Goal: Transaction & Acquisition: Subscribe to service/newsletter

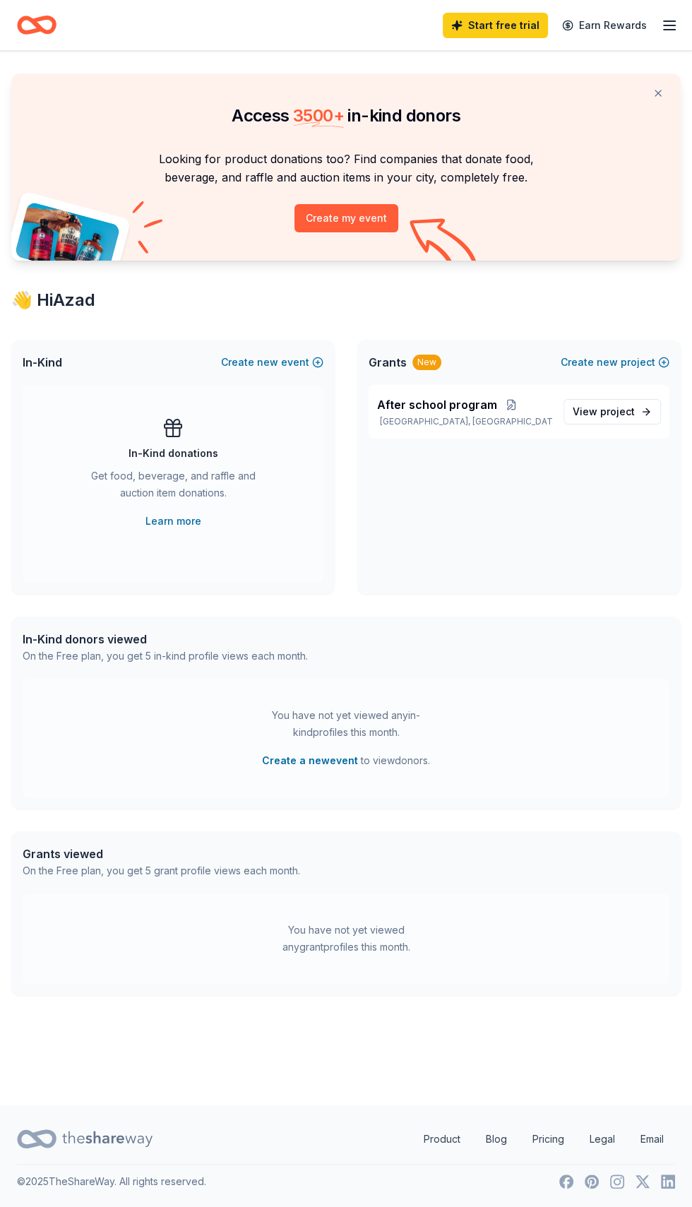
click at [508, 27] on link "Start free trial" at bounding box center [495, 25] width 105 height 25
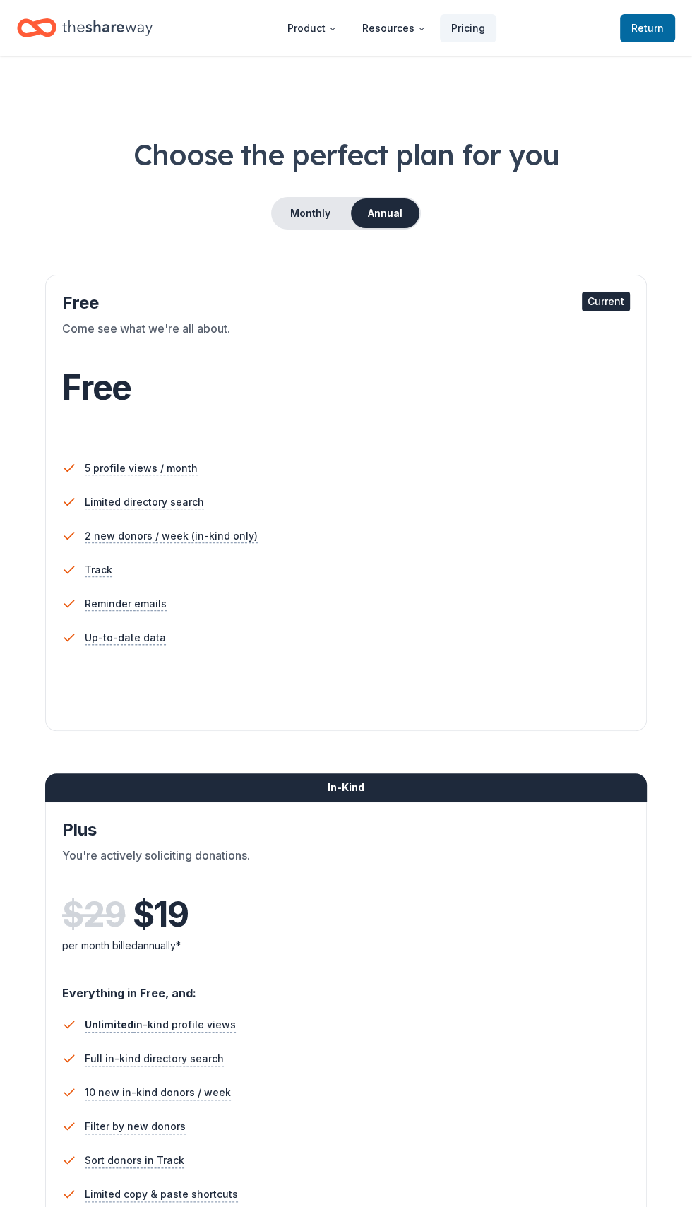
click at [391, 215] on button "Annual" at bounding box center [385, 213] width 69 height 30
click at [393, 201] on button "Annual" at bounding box center [385, 213] width 69 height 30
click at [622, 292] on div "Current" at bounding box center [606, 302] width 48 height 20
click at [605, 305] on div "Current" at bounding box center [606, 302] width 48 height 20
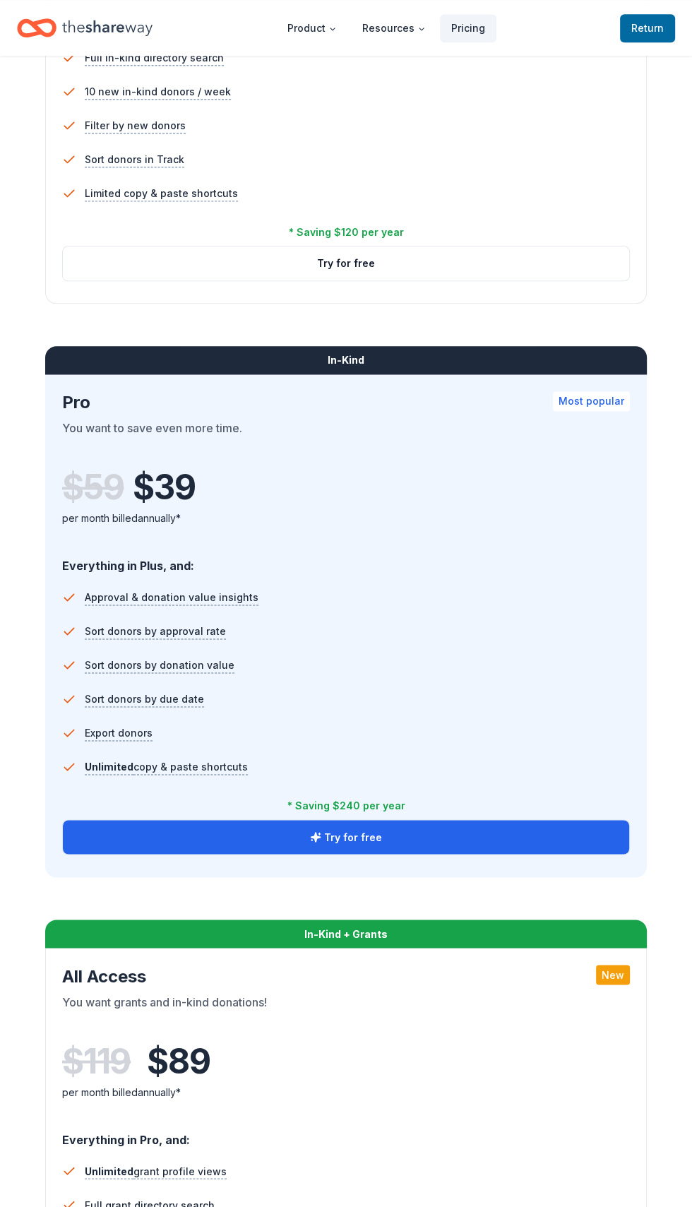
scroll to position [1011, 0]
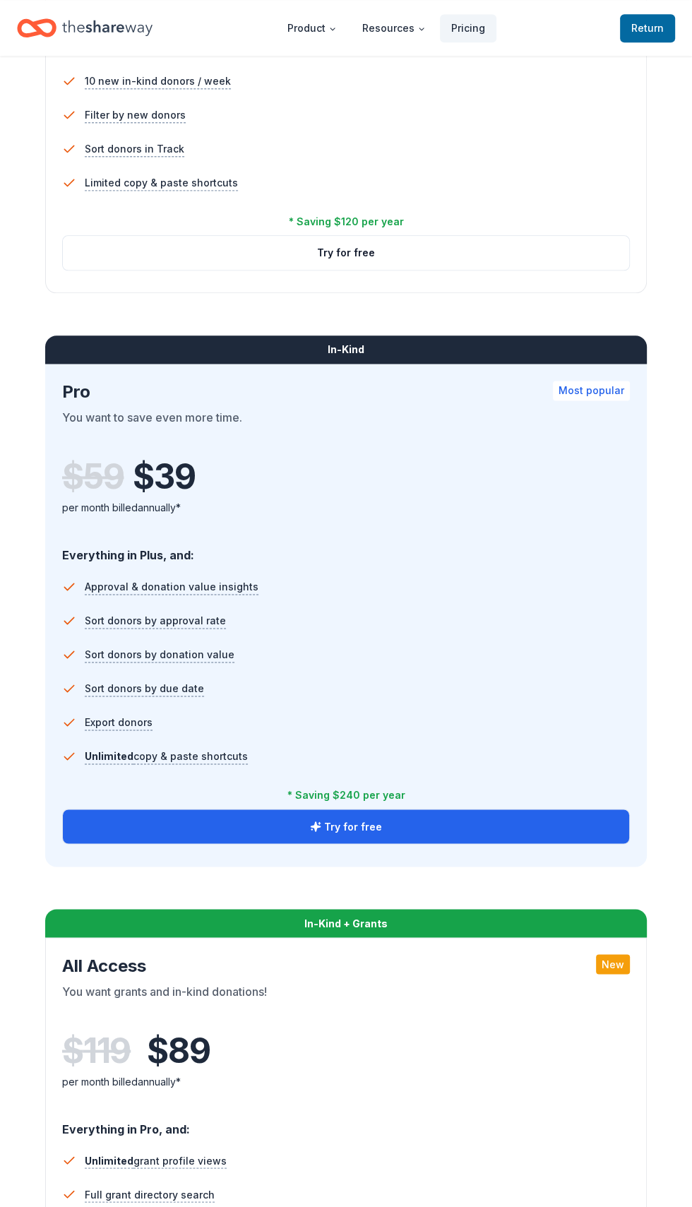
click at [170, 823] on button "Try for free" at bounding box center [346, 826] width 566 height 34
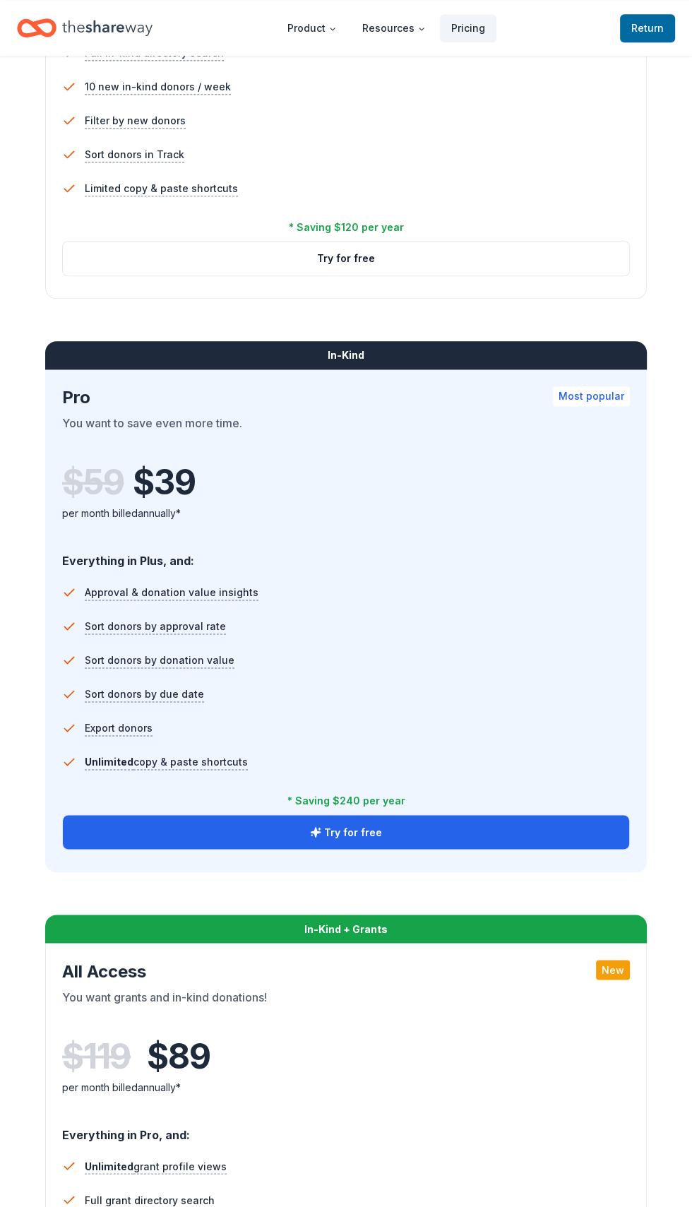
scroll to position [998, 0]
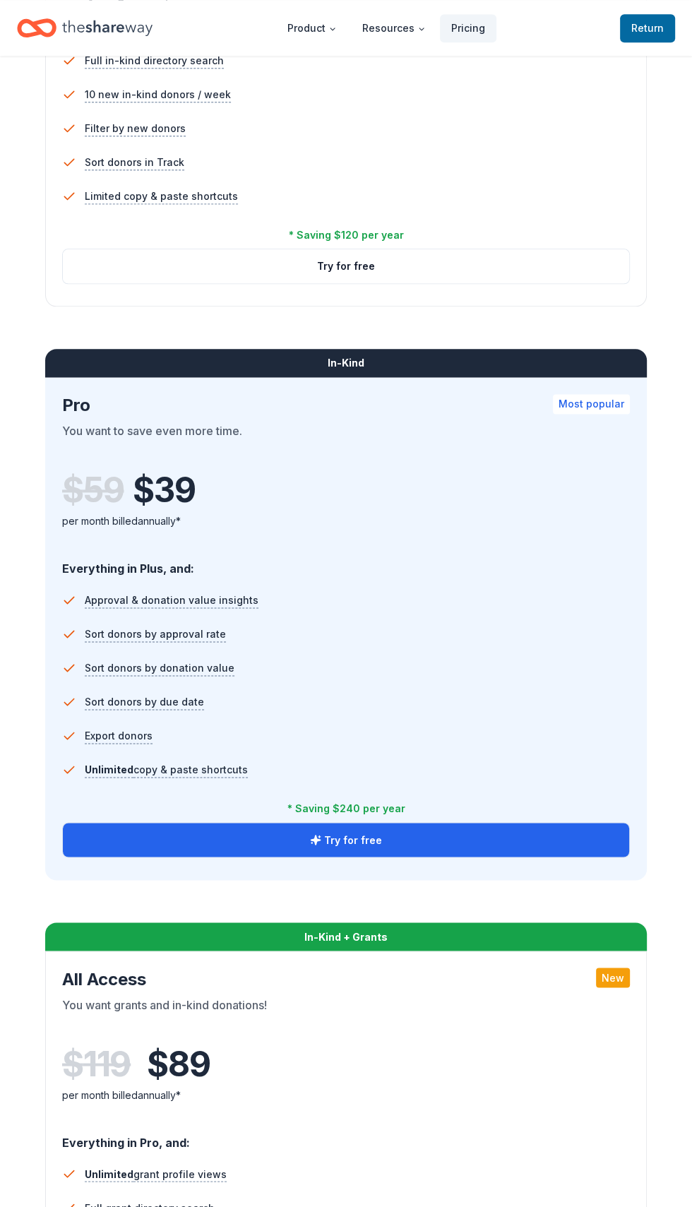
click at [287, 847] on button "Try for free" at bounding box center [346, 840] width 566 height 34
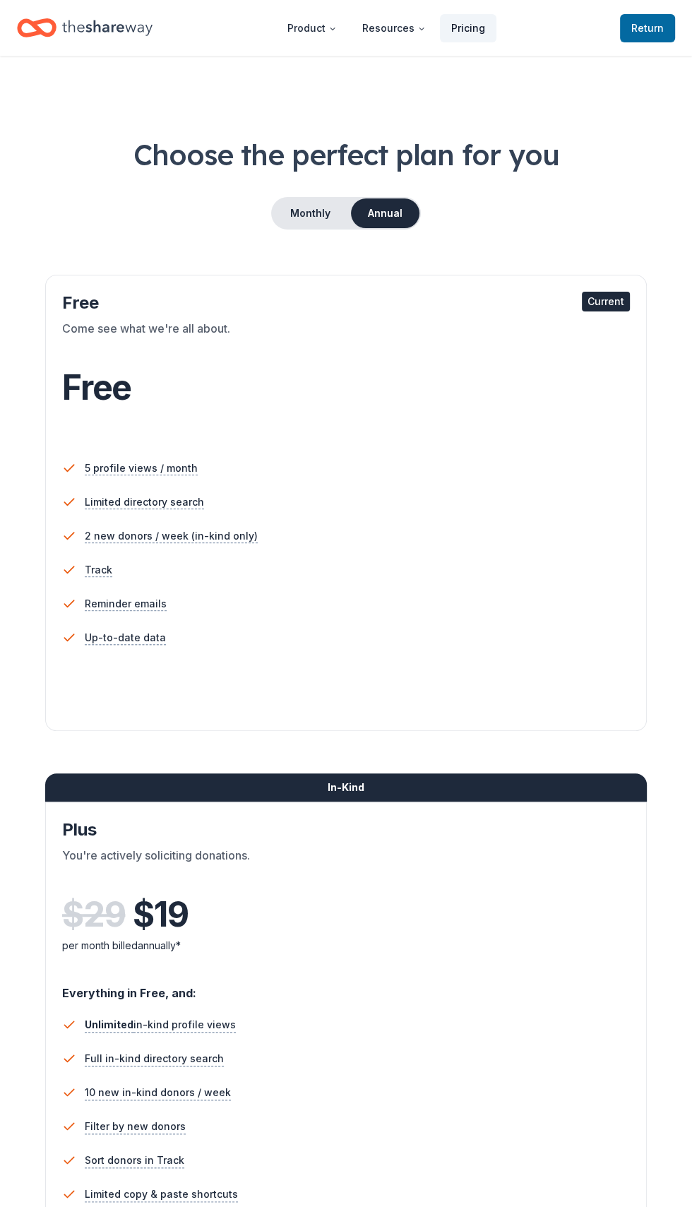
click at [475, 27] on link "Pricing" at bounding box center [468, 28] width 57 height 28
click at [420, 28] on icon "Main" at bounding box center [421, 29] width 8 height 8
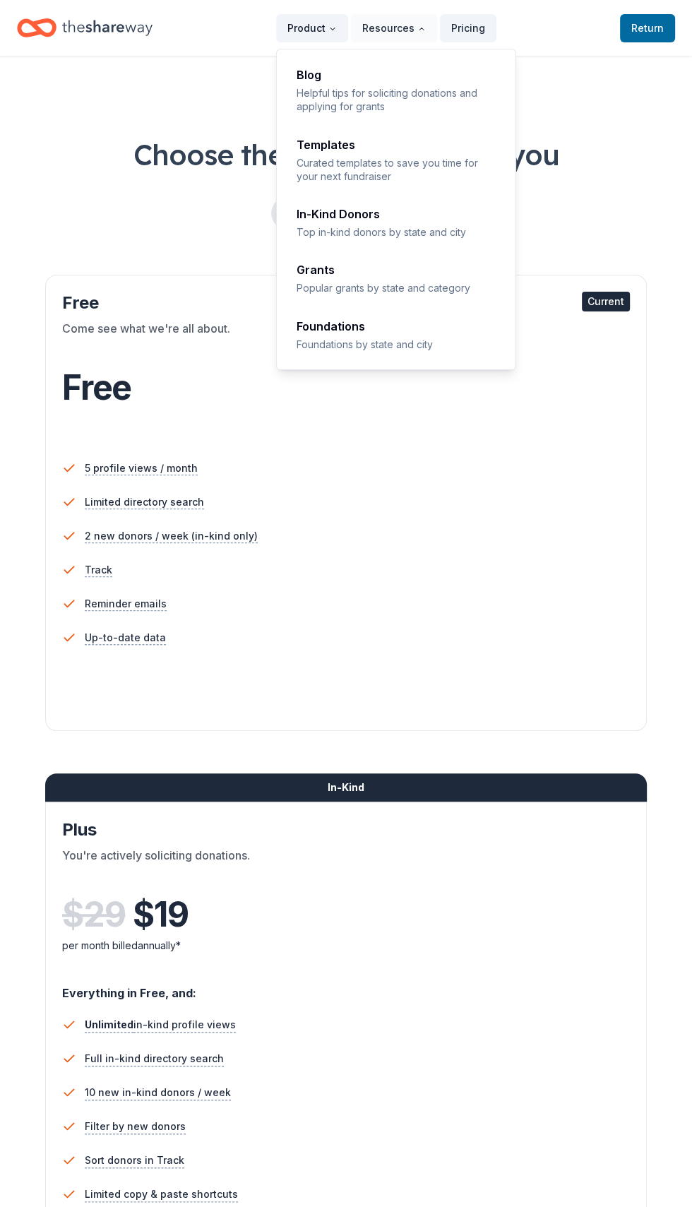
click at [334, 36] on button "Product" at bounding box center [312, 28] width 72 height 28
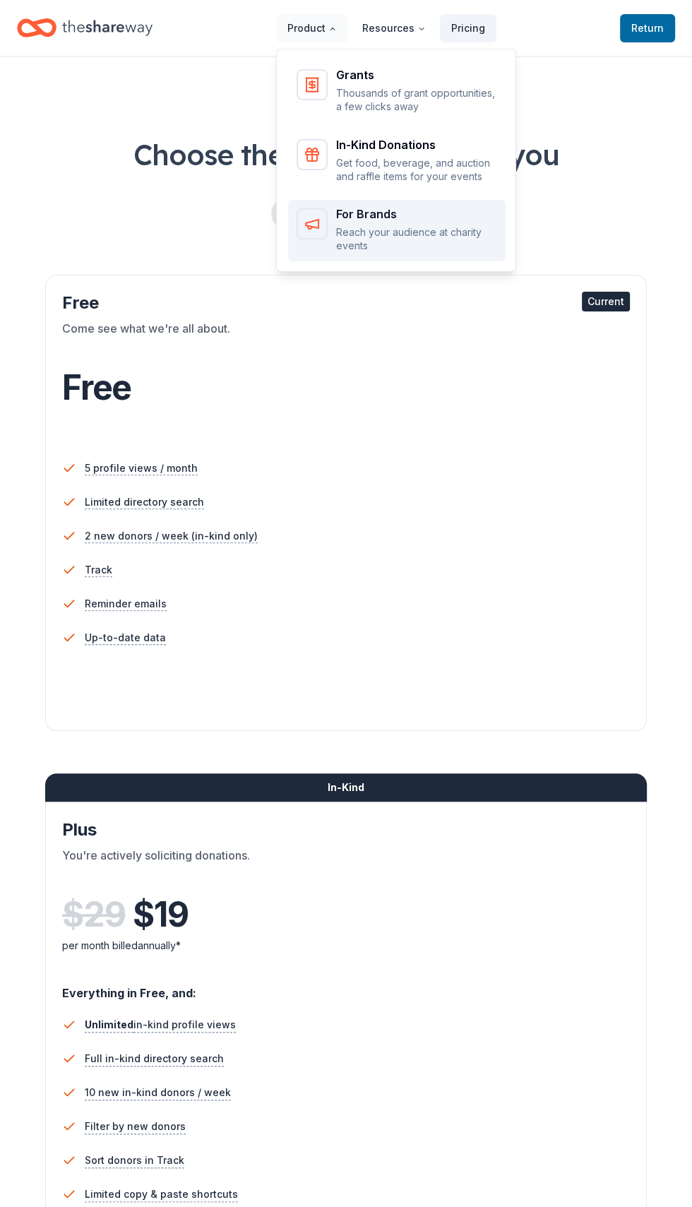
click at [383, 258] on link "For Brands Reach your audience at charity events" at bounding box center [397, 230] width 218 height 61
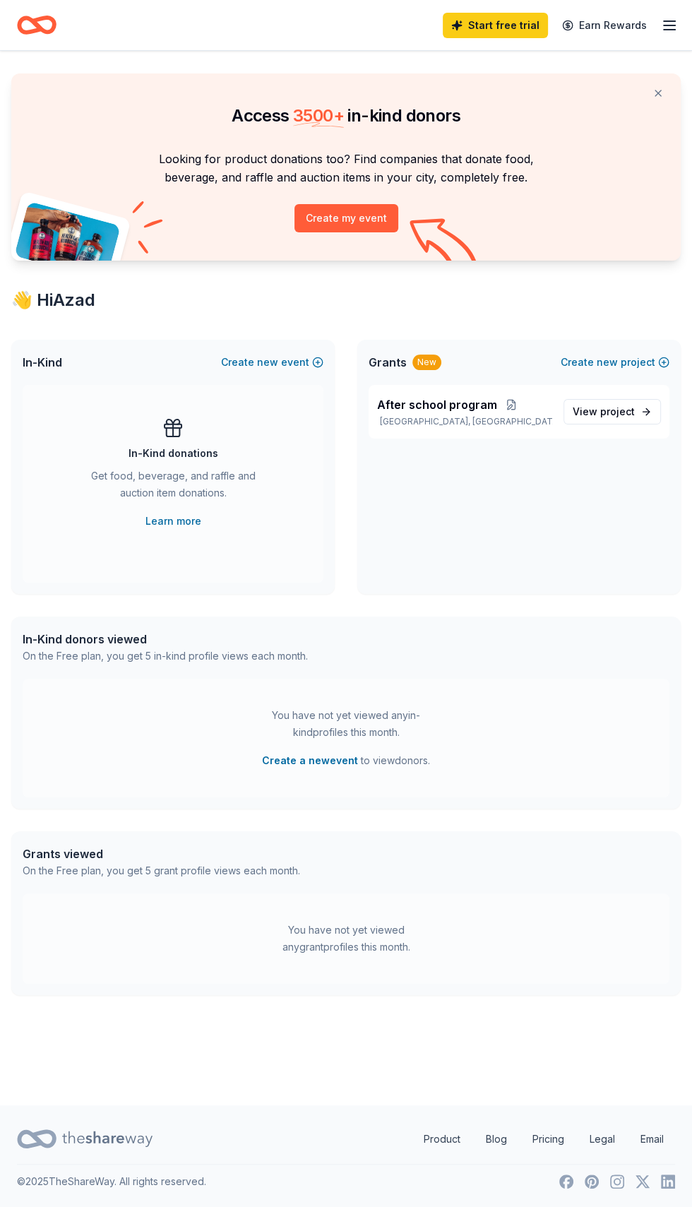
click at [327, 767] on button "Create a new event" at bounding box center [310, 760] width 96 height 17
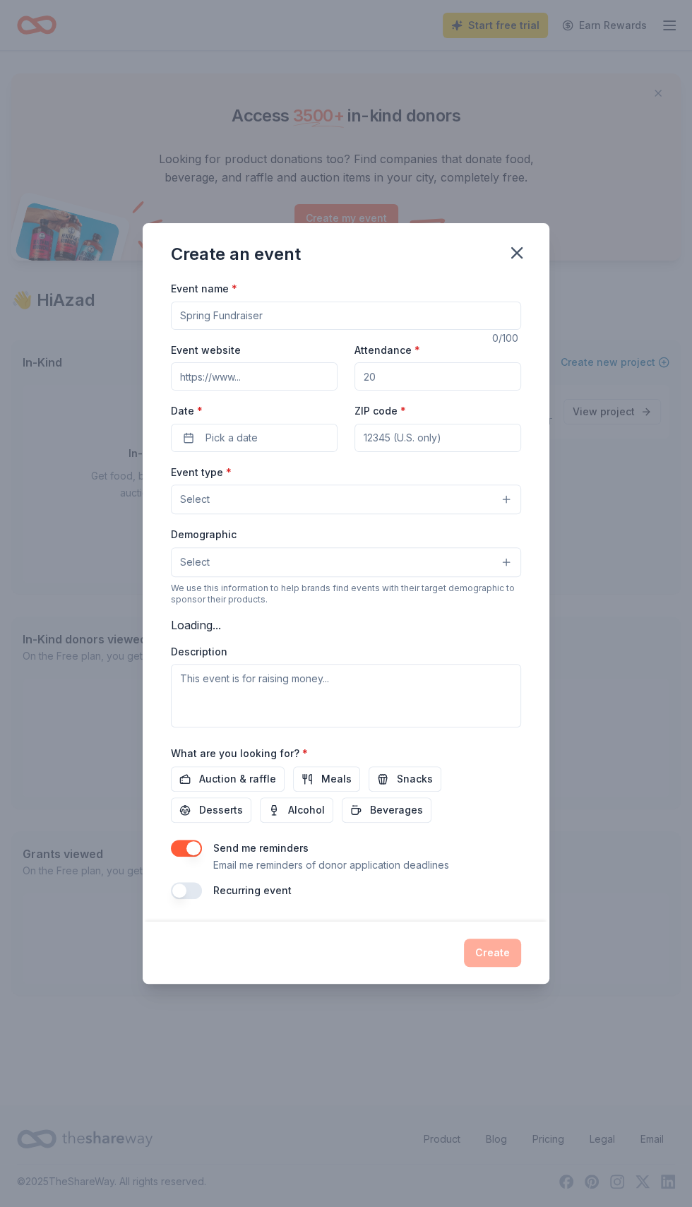
click at [517, 258] on icon "button" at bounding box center [517, 253] width 10 height 10
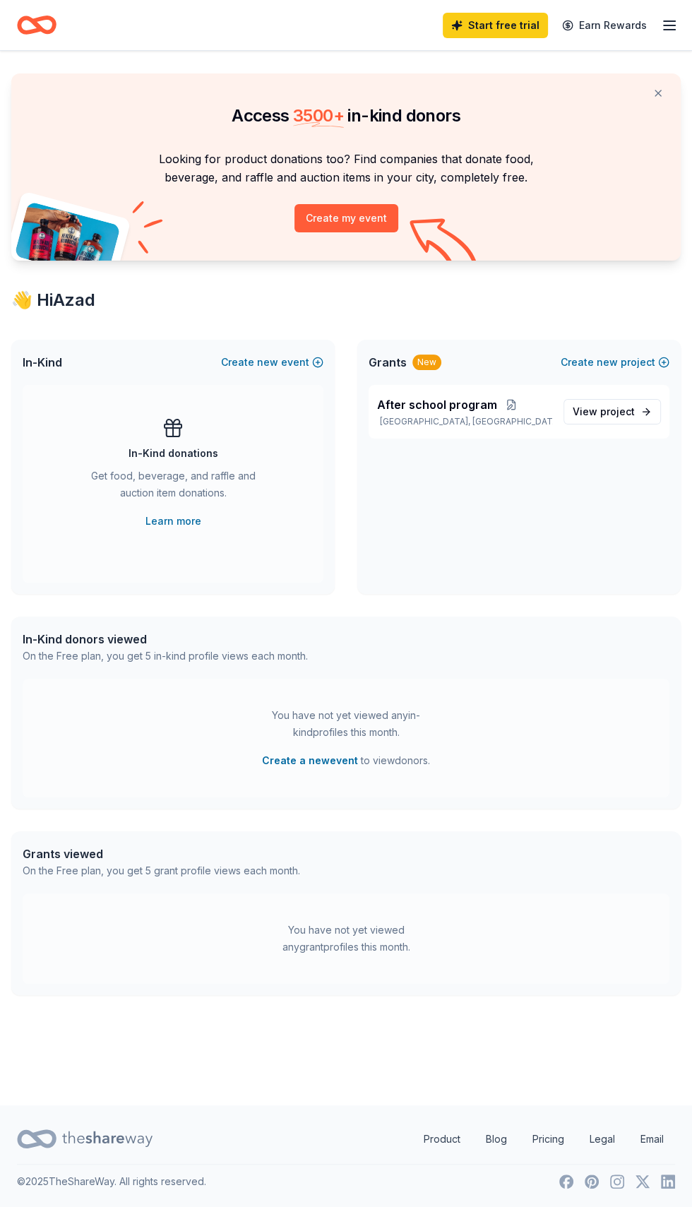
click at [307, 220] on button "Create my event" at bounding box center [347, 218] width 104 height 28
click at [641, 421] on link "View project" at bounding box center [612, 411] width 97 height 25
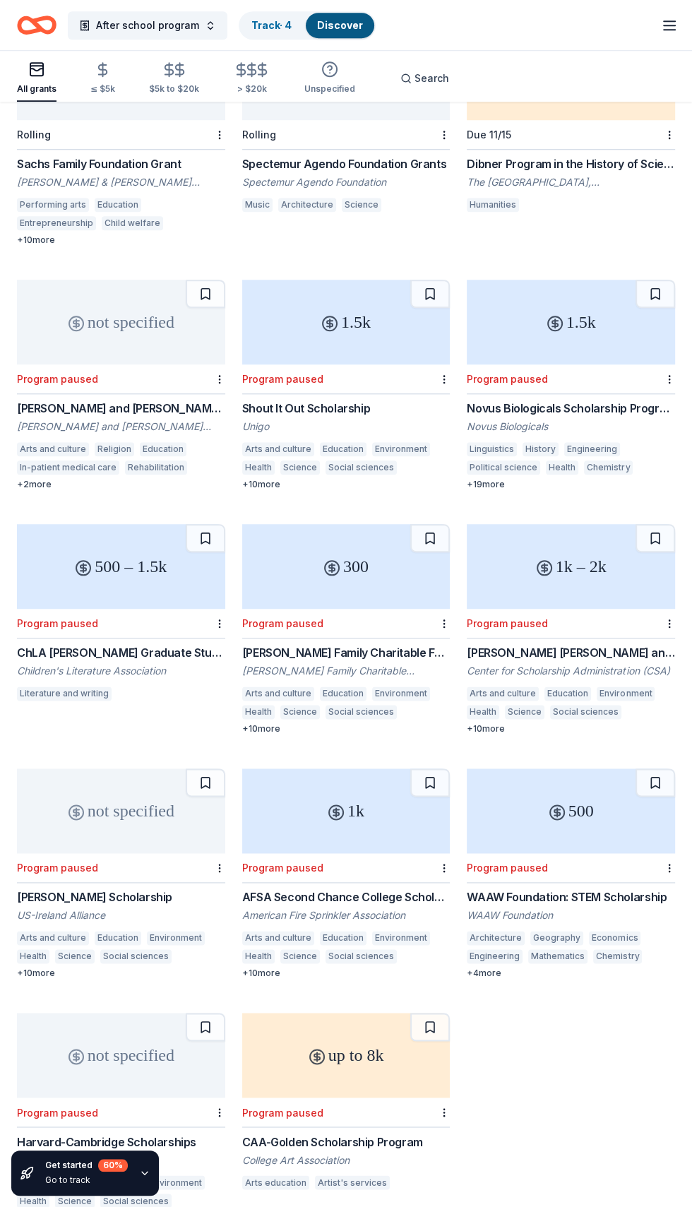
scroll to position [1211, 0]
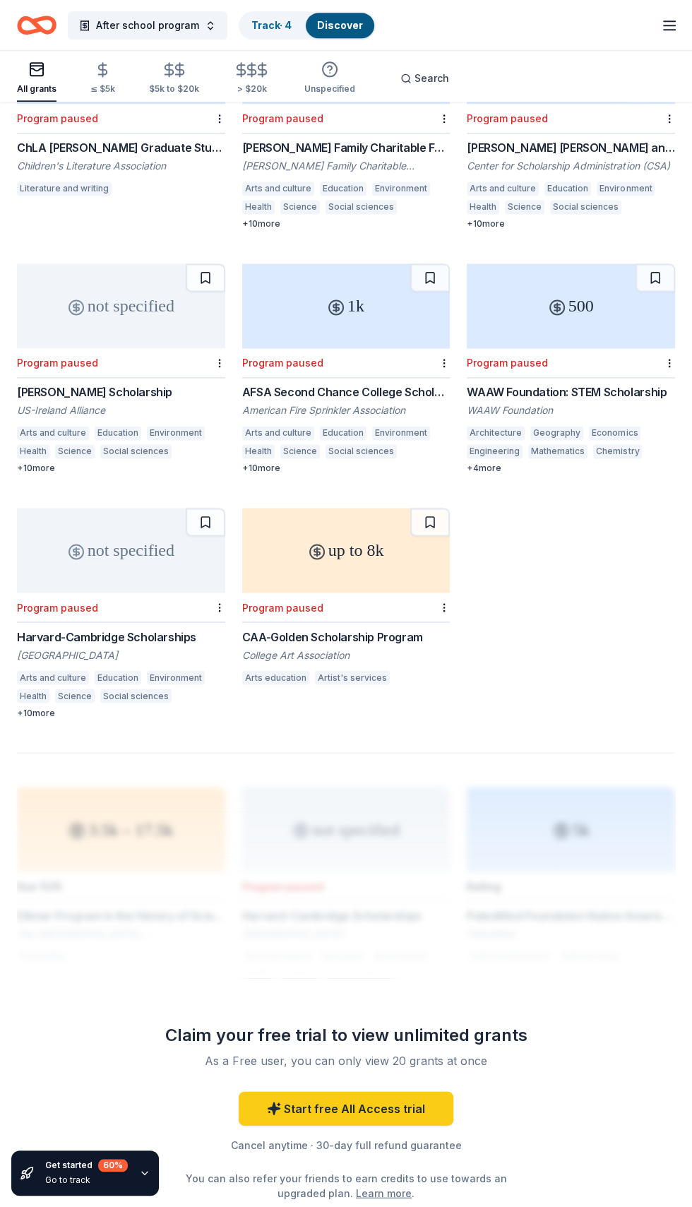
click at [376, 1100] on link "Start free All Access trial" at bounding box center [346, 1108] width 215 height 34
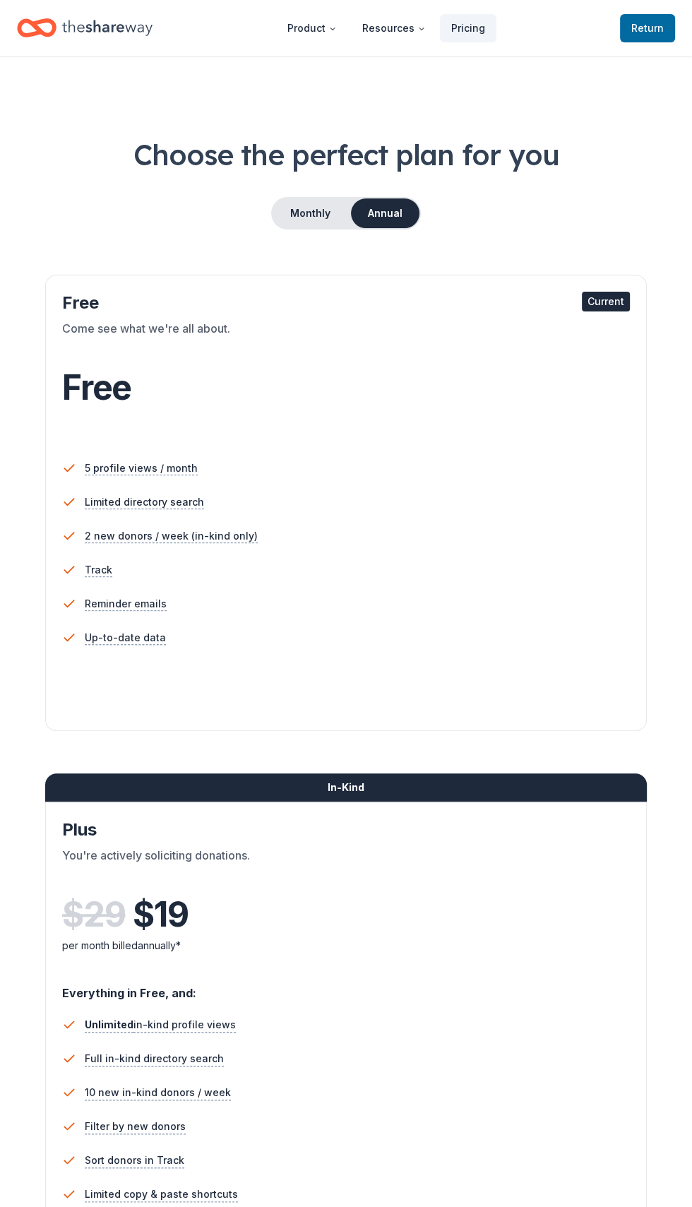
click at [227, 792] on div "In-Kind" at bounding box center [346, 787] width 602 height 28
click at [66, 320] on div "Come see what we're all about." at bounding box center [346, 340] width 568 height 40
click at [89, 304] on div "Free Current" at bounding box center [346, 303] width 568 height 23
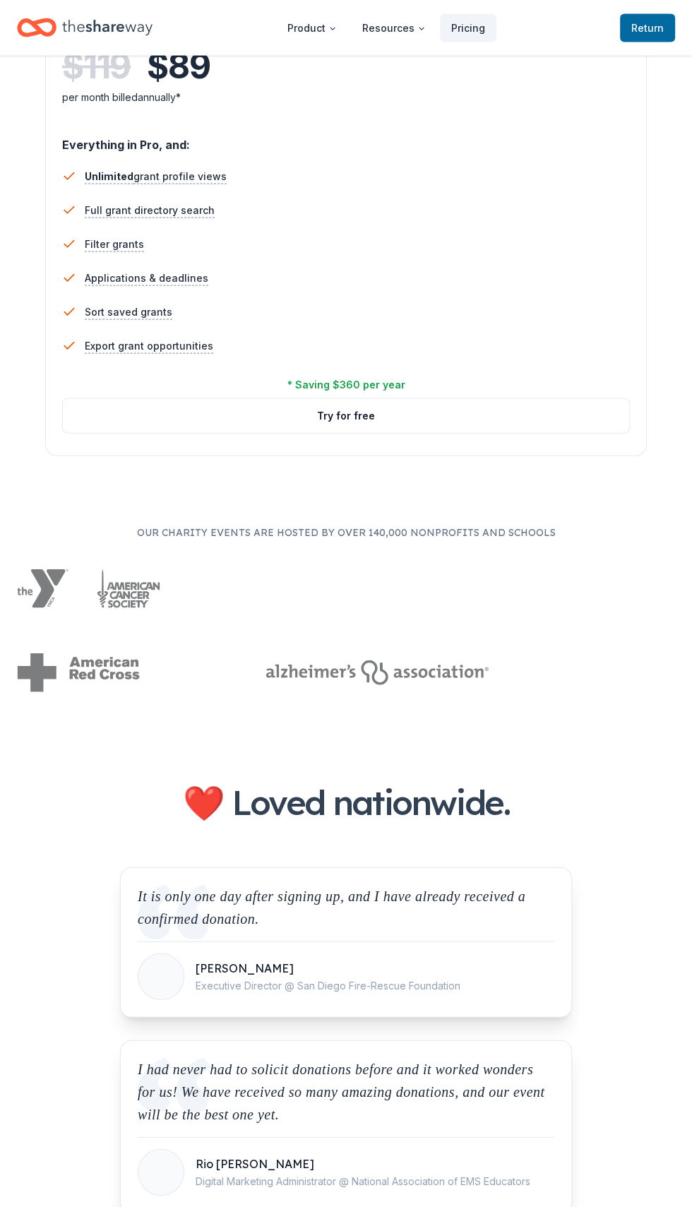
scroll to position [1990, 0]
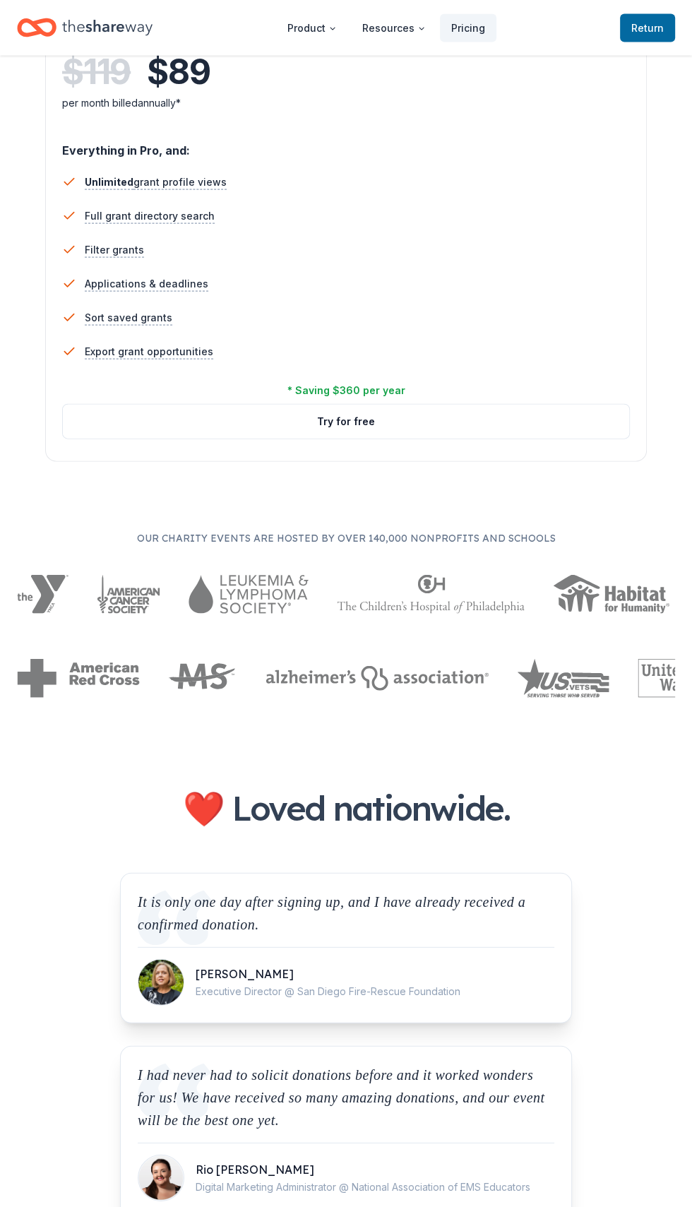
click at [305, 428] on button "Try for free" at bounding box center [346, 422] width 566 height 34
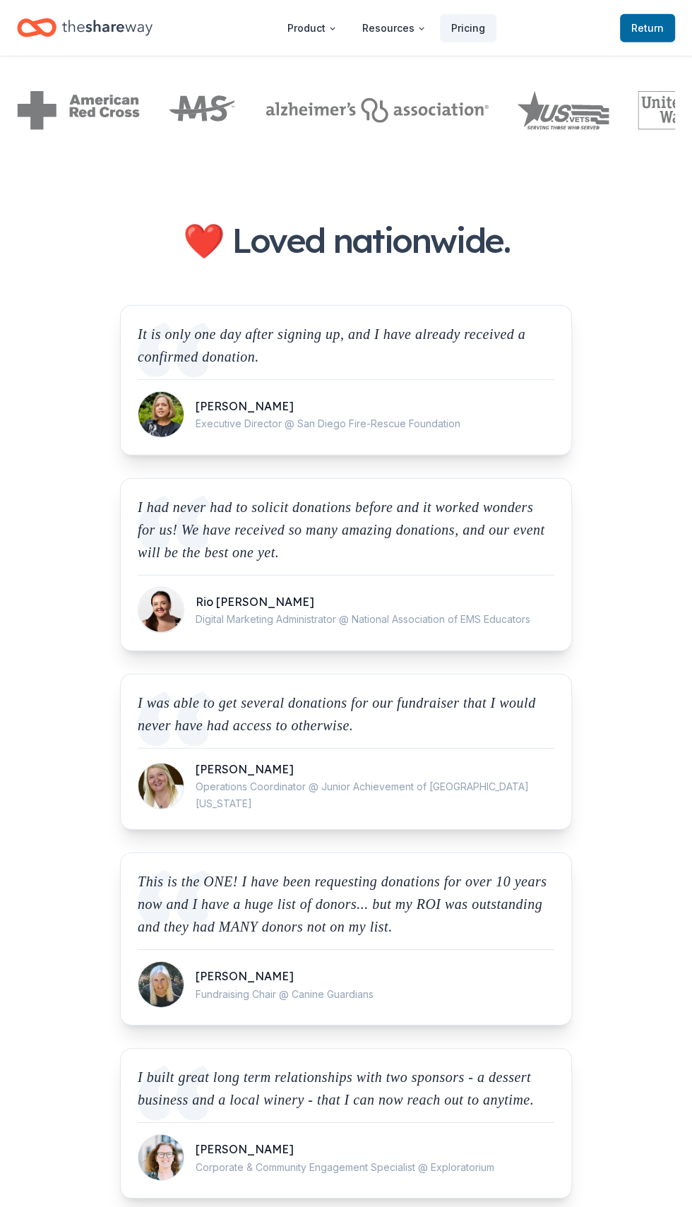
scroll to position [2652, 0]
